Goal: Information Seeking & Learning: Learn about a topic

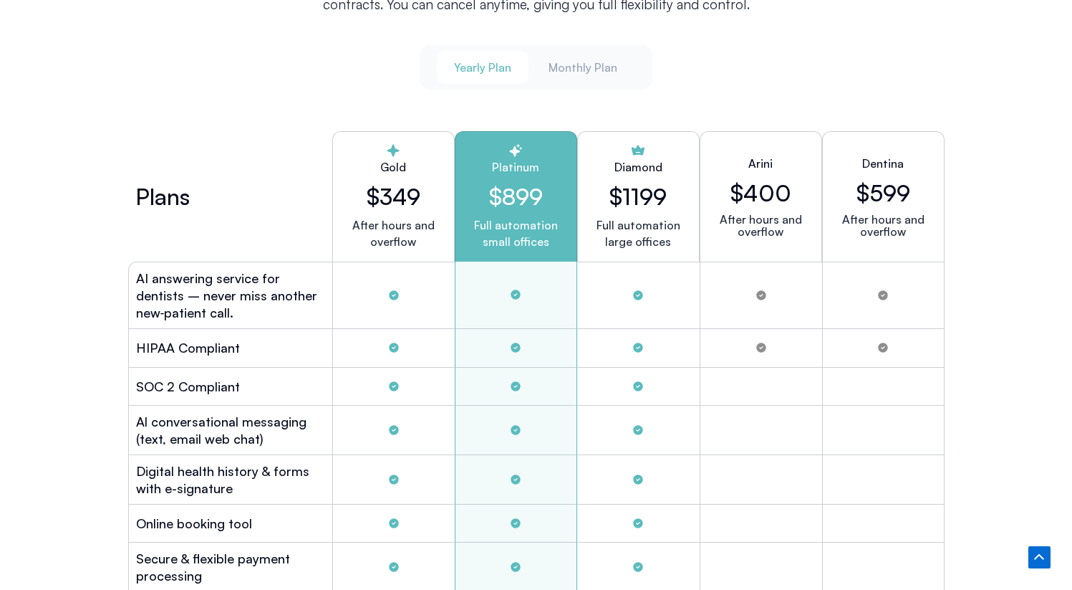
scroll to position [3850, 0]
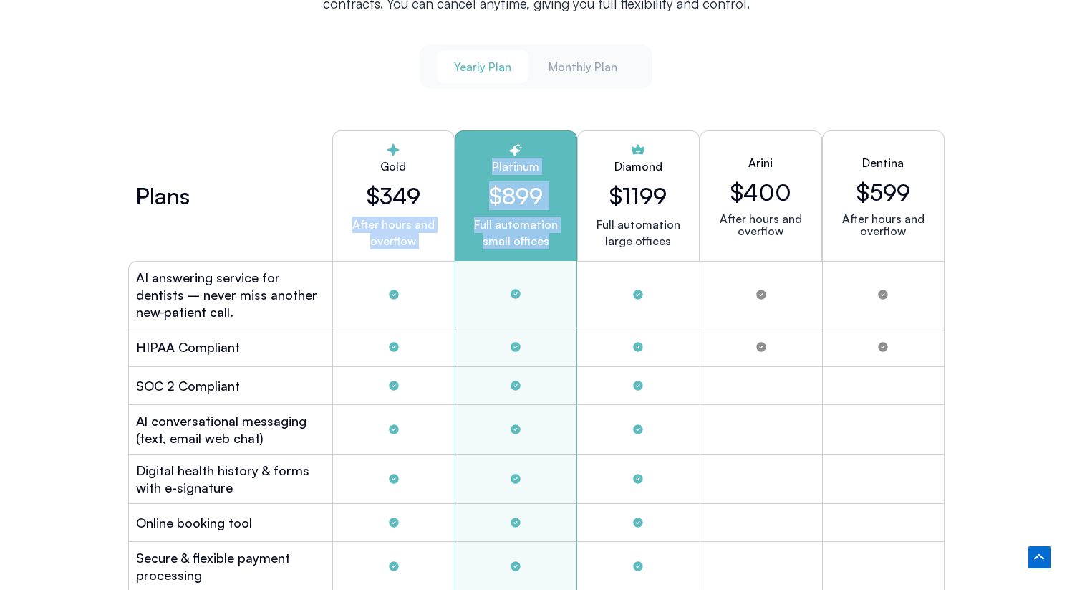
drag, startPoint x: 554, startPoint y: 241, endPoint x: 449, endPoint y: 217, distance: 108.1
click at [449, 217] on div "Plans Gold $349 After hours and overflow Platinum $899 Full automation small of…" at bounding box center [536, 195] width 817 height 130
click at [449, 217] on div "Gold $349 After hours and overflow" at bounding box center [393, 195] width 122 height 130
drag, startPoint x: 459, startPoint y: 220, endPoint x: 554, endPoint y: 241, distance: 97.0
click at [556, 240] on div "Platinum $899 Full automation small offices" at bounding box center [516, 195] width 122 height 130
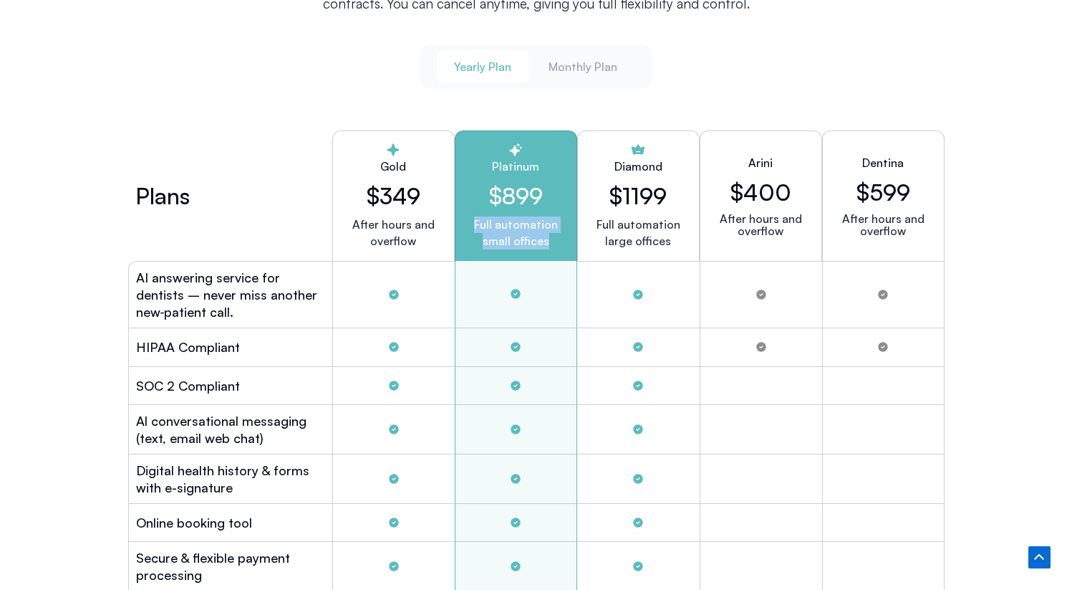
click at [554, 241] on p "Full automation small offices" at bounding box center [516, 232] width 98 height 33
click at [570, 69] on span "Monthly Plan" at bounding box center [583, 67] width 69 height 16
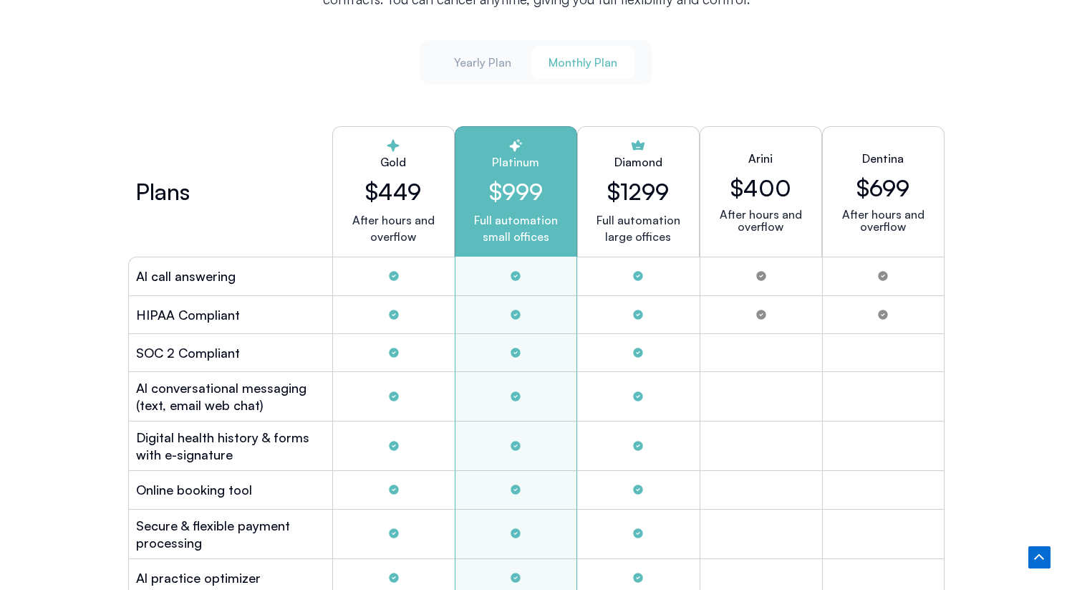
scroll to position [3868, 0]
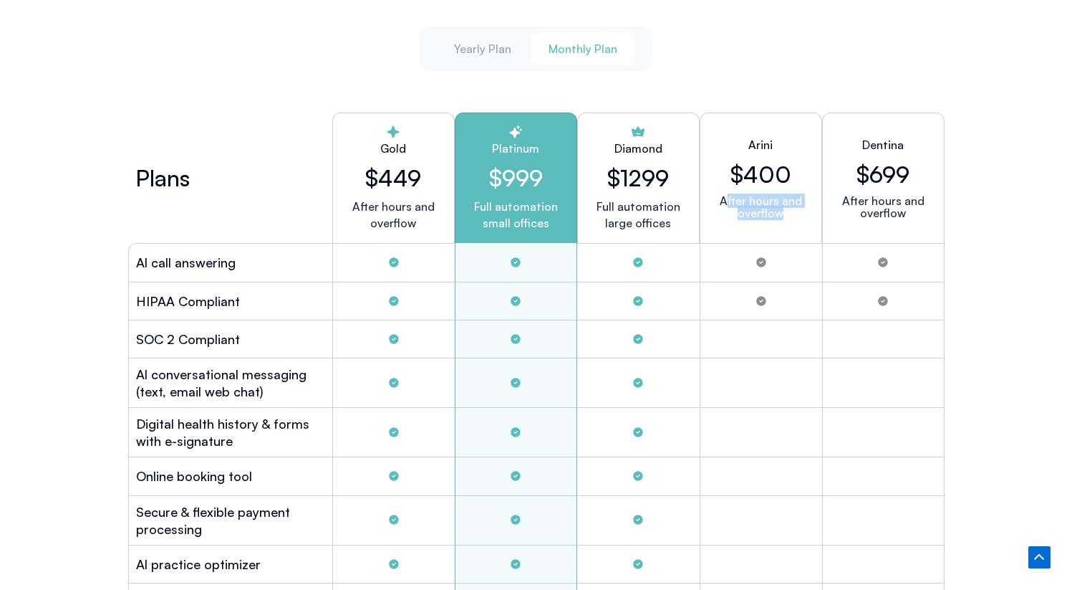
drag, startPoint x: 794, startPoint y: 213, endPoint x: 726, endPoint y: 203, distance: 68.7
click at [726, 203] on p "After hours and overflow" at bounding box center [761, 207] width 98 height 24
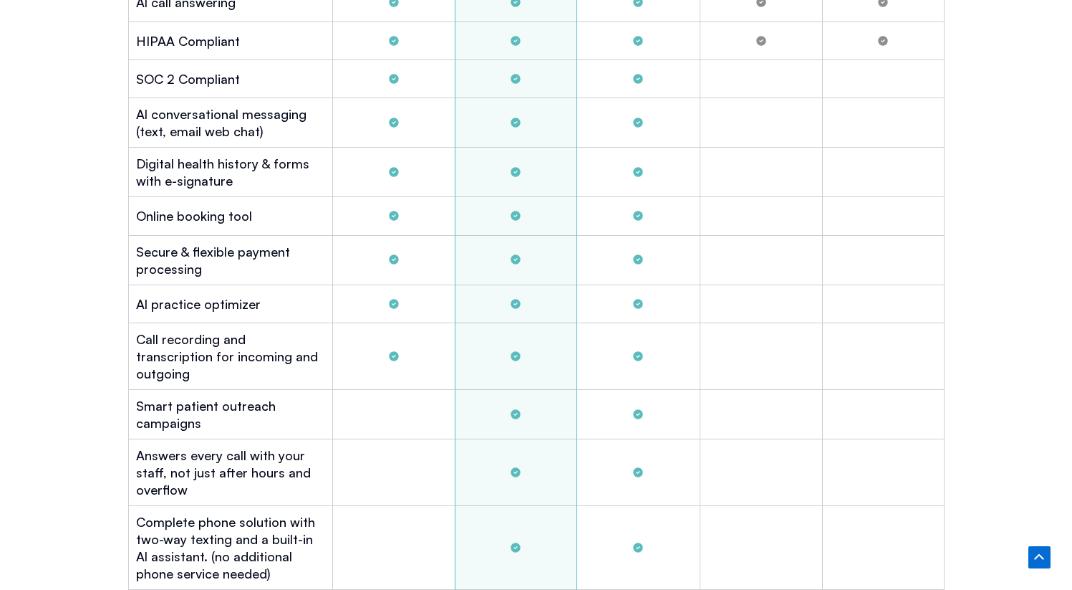
scroll to position [3898, 0]
